Goal: Information Seeking & Learning: Find specific fact

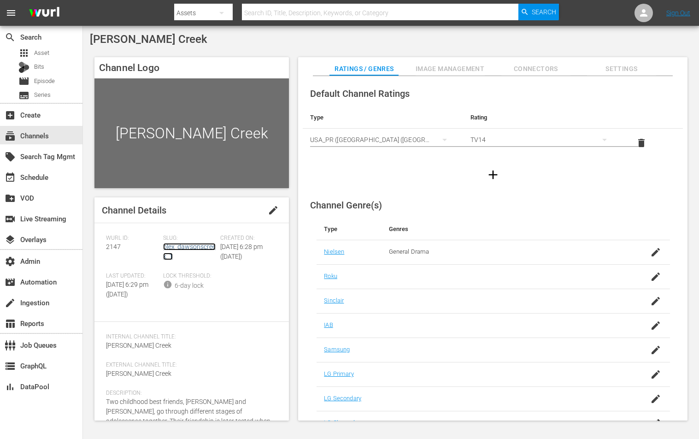
click at [168, 249] on link "plex_dawsonscreek_1" at bounding box center [189, 251] width 53 height 17
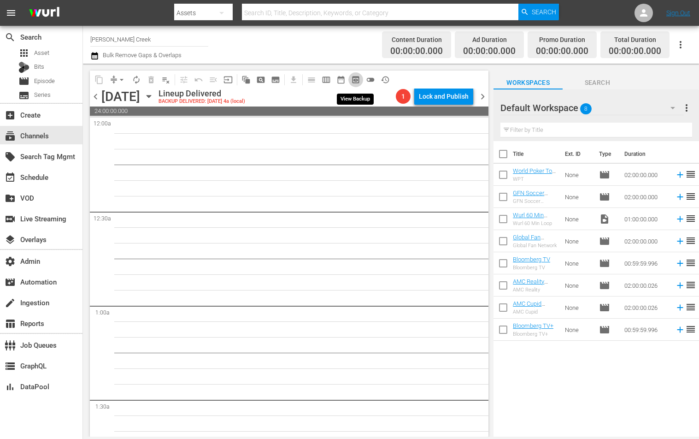
click at [358, 79] on span "preview_outlined" at bounding box center [355, 79] width 9 height 9
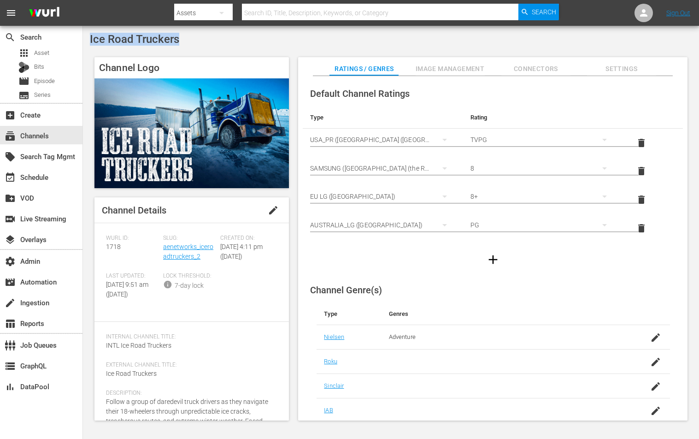
drag, startPoint x: 189, startPoint y: 42, endPoint x: 90, endPoint y: 42, distance: 99.5
click at [90, 42] on div "Ice Road Truckers" at bounding box center [391, 39] width 602 height 13
copy span "Ice Road Truckers"
drag, startPoint x: 203, startPoint y: 256, endPoint x: 162, endPoint y: 248, distance: 41.2
click at [163, 248] on div "Slug: aenetworks_iceroadtruckers_2" at bounding box center [191, 254] width 57 height 38
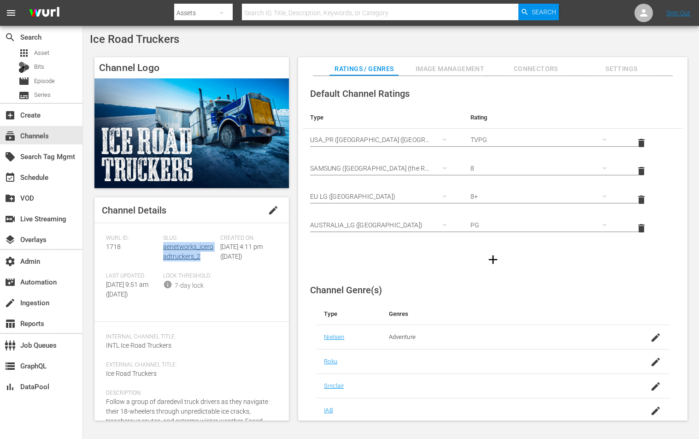
copy link "aenetworks_iceroadtruckers_2"
click at [112, 248] on span "1718" at bounding box center [113, 246] width 15 height 7
copy span "1718"
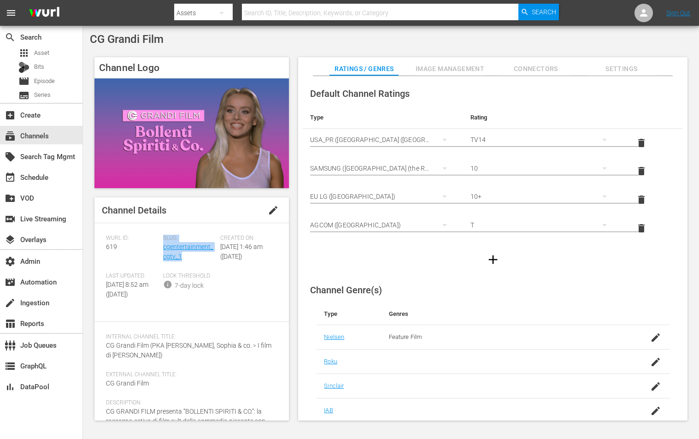
drag, startPoint x: 193, startPoint y: 254, endPoint x: 162, endPoint y: 250, distance: 31.6
click at [162, 250] on div "Wurl ID: 619 Slug: cgentertainment_cgtv_1 Created On: [DATE] 1:46 am ([DATE]) L…" at bounding box center [191, 273] width 171 height 76
click at [185, 255] on div "Slug: cgentertainment_cgtv_1" at bounding box center [191, 254] width 57 height 38
drag, startPoint x: 181, startPoint y: 48, endPoint x: 93, endPoint y: 41, distance: 87.8
click at [93, 41] on div "CG Grandi Film Channel Logo Channel Details edit Wurl ID: 619 Slug: cgentertain…" at bounding box center [391, 229] width 616 height 407
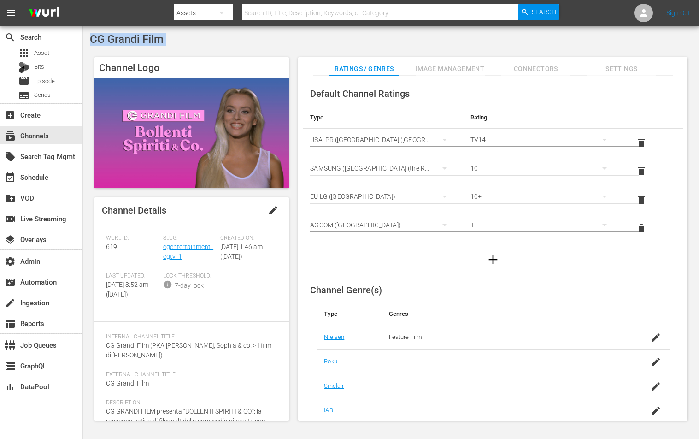
copy div "CG Grandi Film"
drag, startPoint x: 190, startPoint y: 256, endPoint x: 163, endPoint y: 248, distance: 28.6
click at [163, 248] on div "Slug: cgentertainment_cgtv_1" at bounding box center [191, 254] width 57 height 38
copy link "cgentertainment_cgtv_1"
click at [192, 259] on div "Slug: cgentertainment_cgtv_1" at bounding box center [191, 254] width 57 height 38
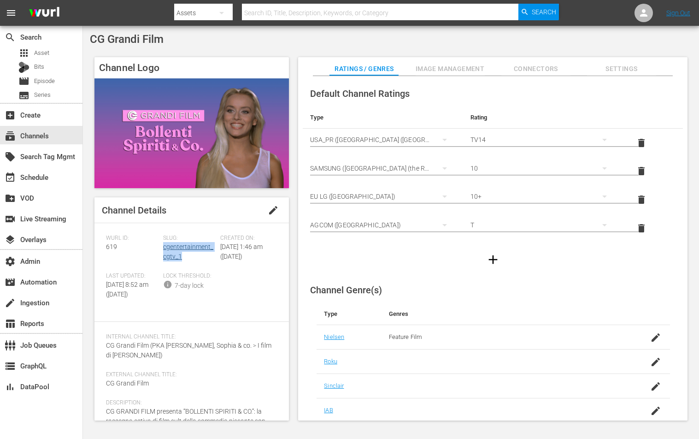
drag, startPoint x: 203, startPoint y: 257, endPoint x: 162, endPoint y: 249, distance: 41.3
click at [163, 249] on div "Slug: cgentertainment_cgtv_1" at bounding box center [191, 254] width 57 height 38
copy link "cgentertainment_cgtv_1"
click at [114, 246] on span "619" at bounding box center [111, 246] width 11 height 7
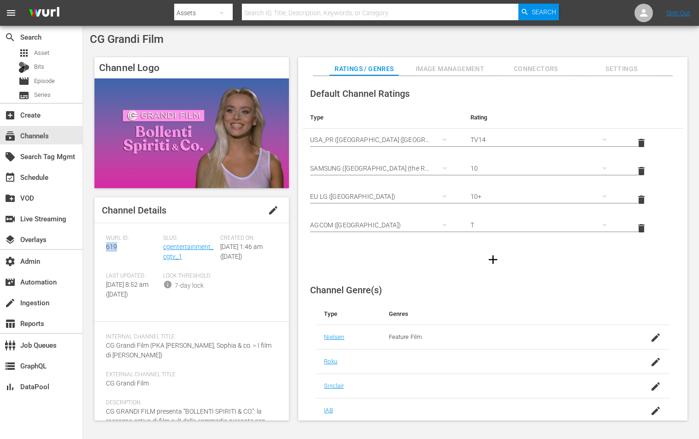
copy span "619"
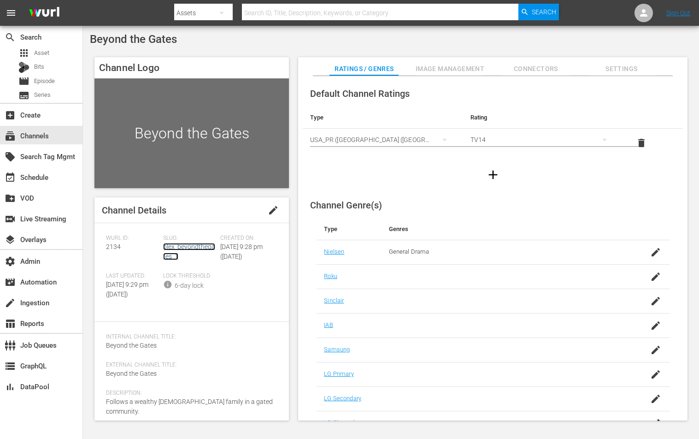
click at [199, 245] on link "plex_beyondthegates_1" at bounding box center [189, 251] width 52 height 17
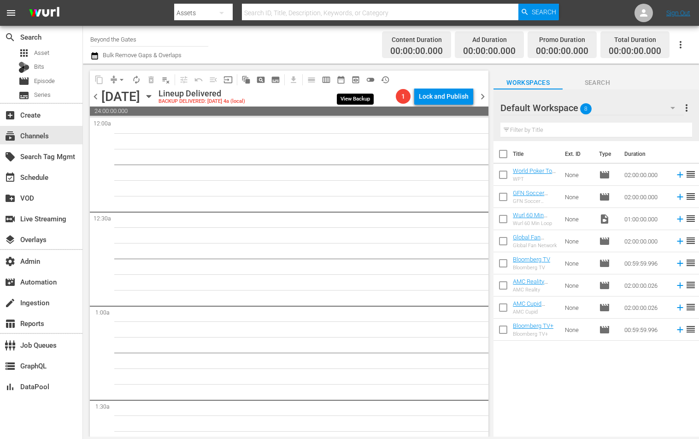
click at [353, 82] on span "preview_outlined" at bounding box center [355, 79] width 9 height 9
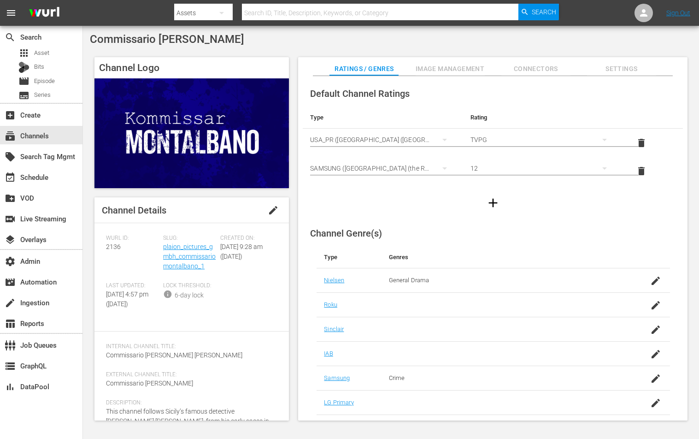
drag, startPoint x: 236, startPoint y: 31, endPoint x: 93, endPoint y: 36, distance: 143.8
click at [93, 36] on div "Commissario [PERSON_NAME] Channel Logo Channel Details edit [PERSON_NAME] ID: 2…" at bounding box center [391, 229] width 616 height 407
drag, startPoint x: 91, startPoint y: 36, endPoint x: 231, endPoint y: 39, distance: 140.1
click at [231, 39] on div "Commissario [PERSON_NAME]" at bounding box center [391, 39] width 602 height 13
copy span "Commissario [PERSON_NAME]"
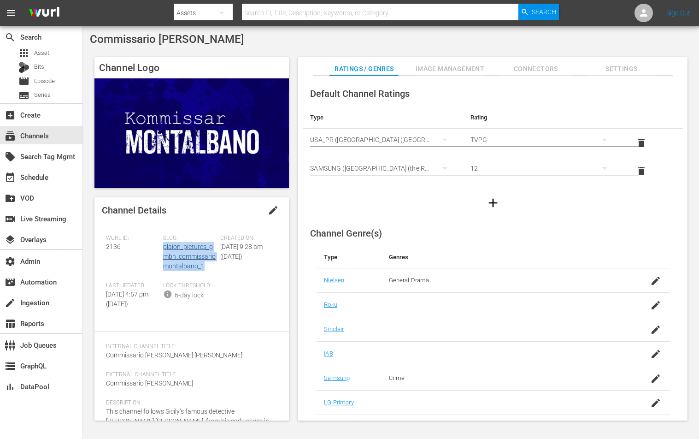
drag, startPoint x: 210, startPoint y: 267, endPoint x: 164, endPoint y: 246, distance: 51.1
click at [164, 246] on div "Slug: plaion_pictures_gmbh_commissariomontalbano_1" at bounding box center [191, 258] width 57 height 47
copy link "plaion_pictures_gmbh_commissariomontalbano_1"
click at [115, 244] on span "2136" at bounding box center [113, 246] width 15 height 7
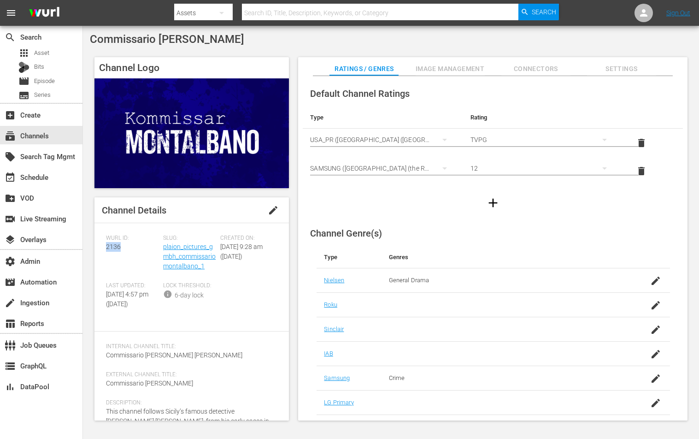
copy span "2136"
